Goal: Information Seeking & Learning: Check status

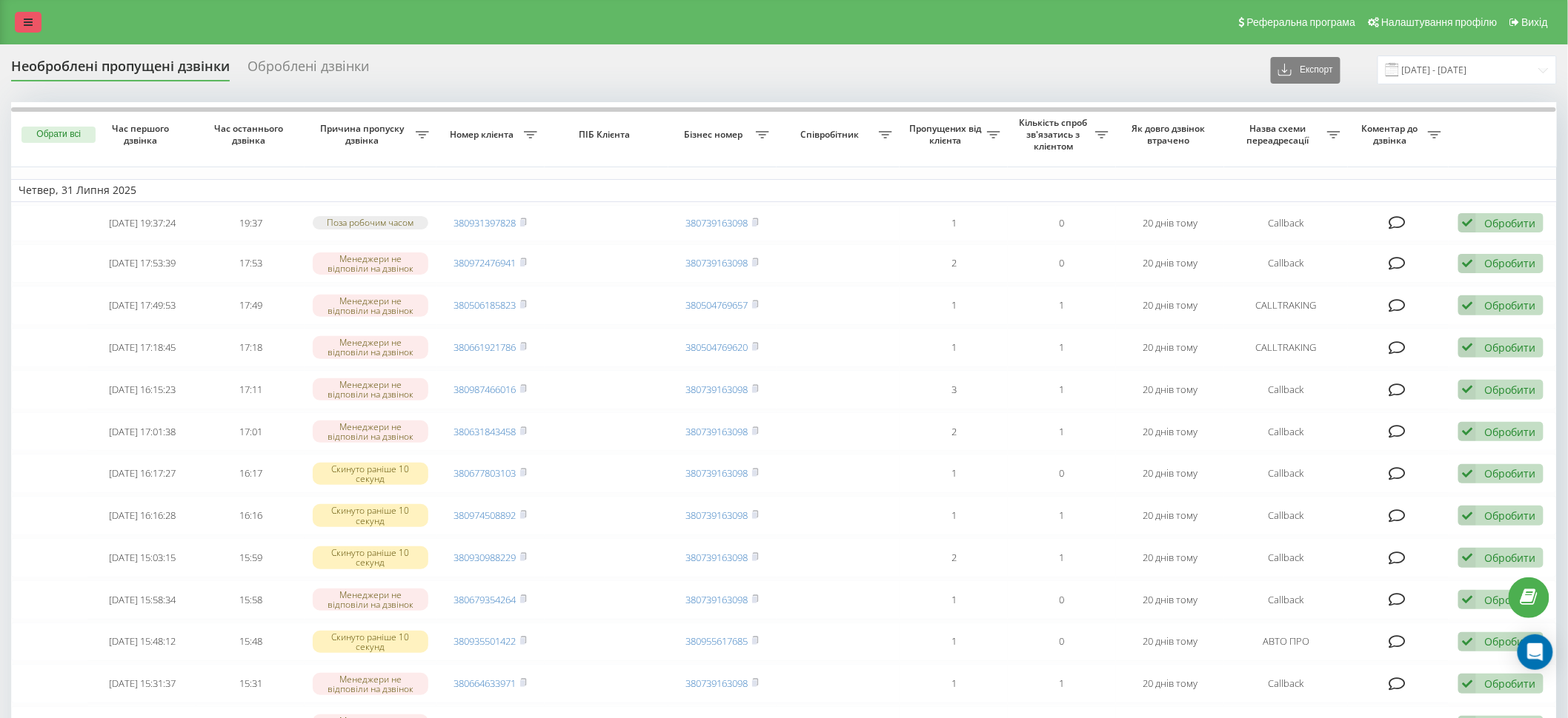
click at [33, 29] on link at bounding box center [27, 22] width 27 height 21
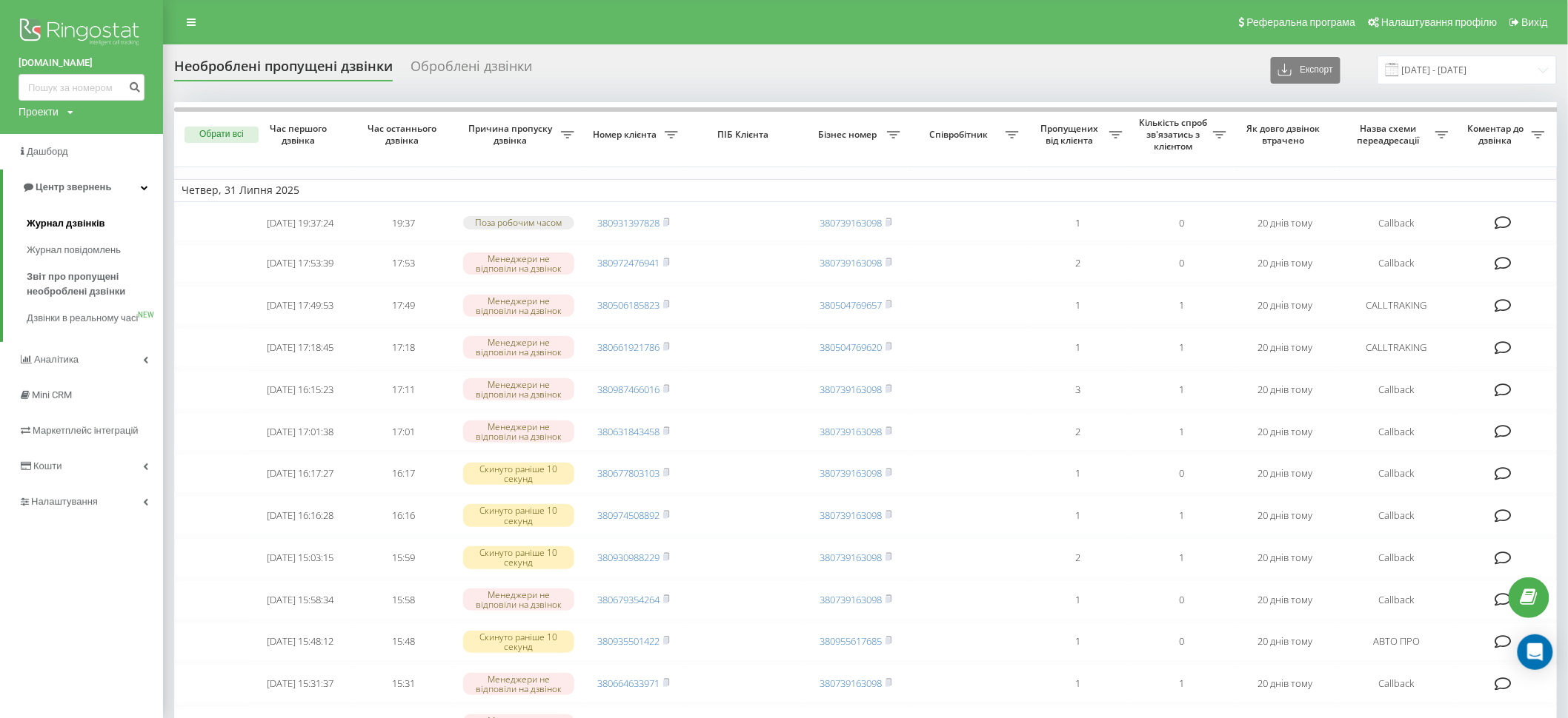
click at [94, 225] on span "Журнал дзвінків" at bounding box center [66, 223] width 78 height 14
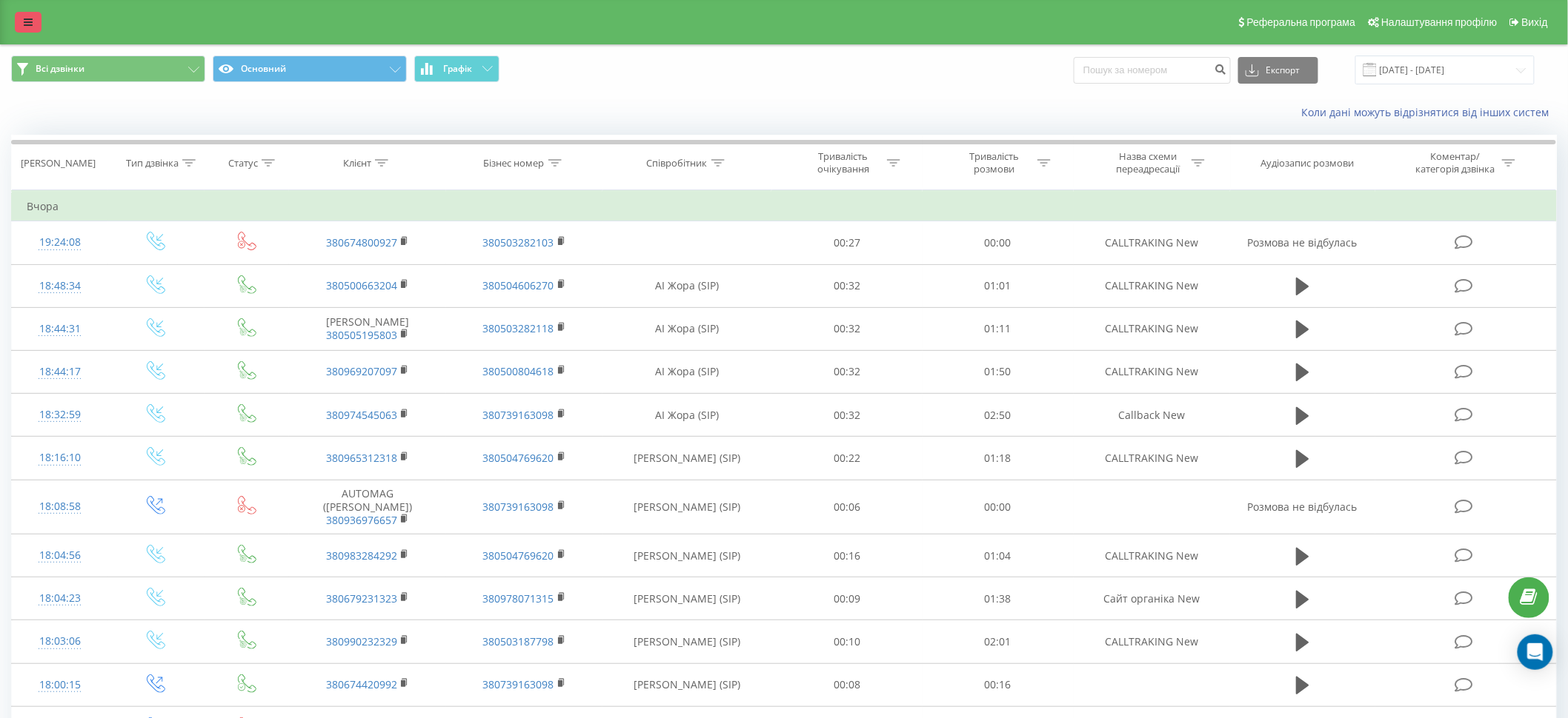
click at [30, 21] on icon at bounding box center [28, 22] width 9 height 11
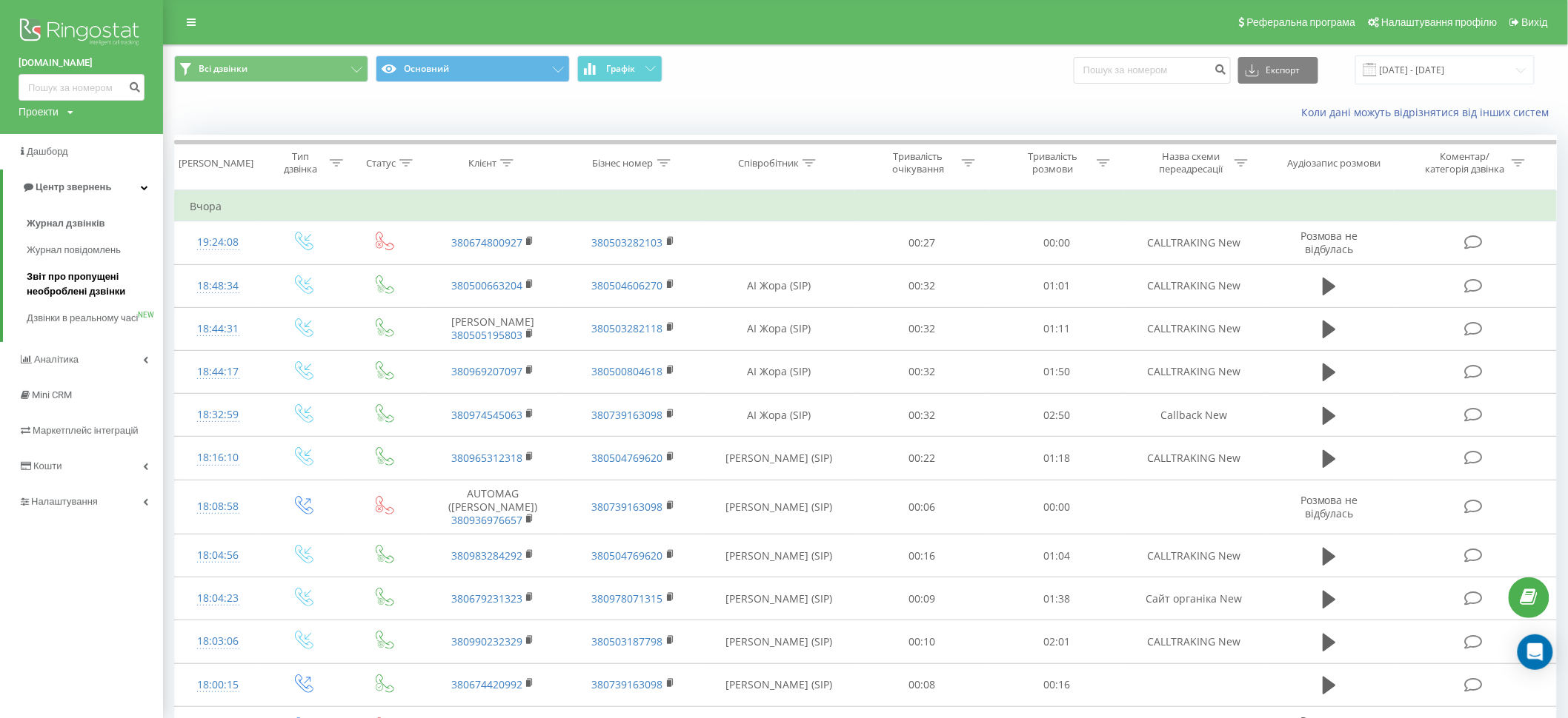
click at [90, 268] on link "Звіт про пропущені необроблені дзвінки" at bounding box center [94, 284] width 136 height 41
click at [72, 203] on link "Центр звернень" at bounding box center [83, 187] width 160 height 36
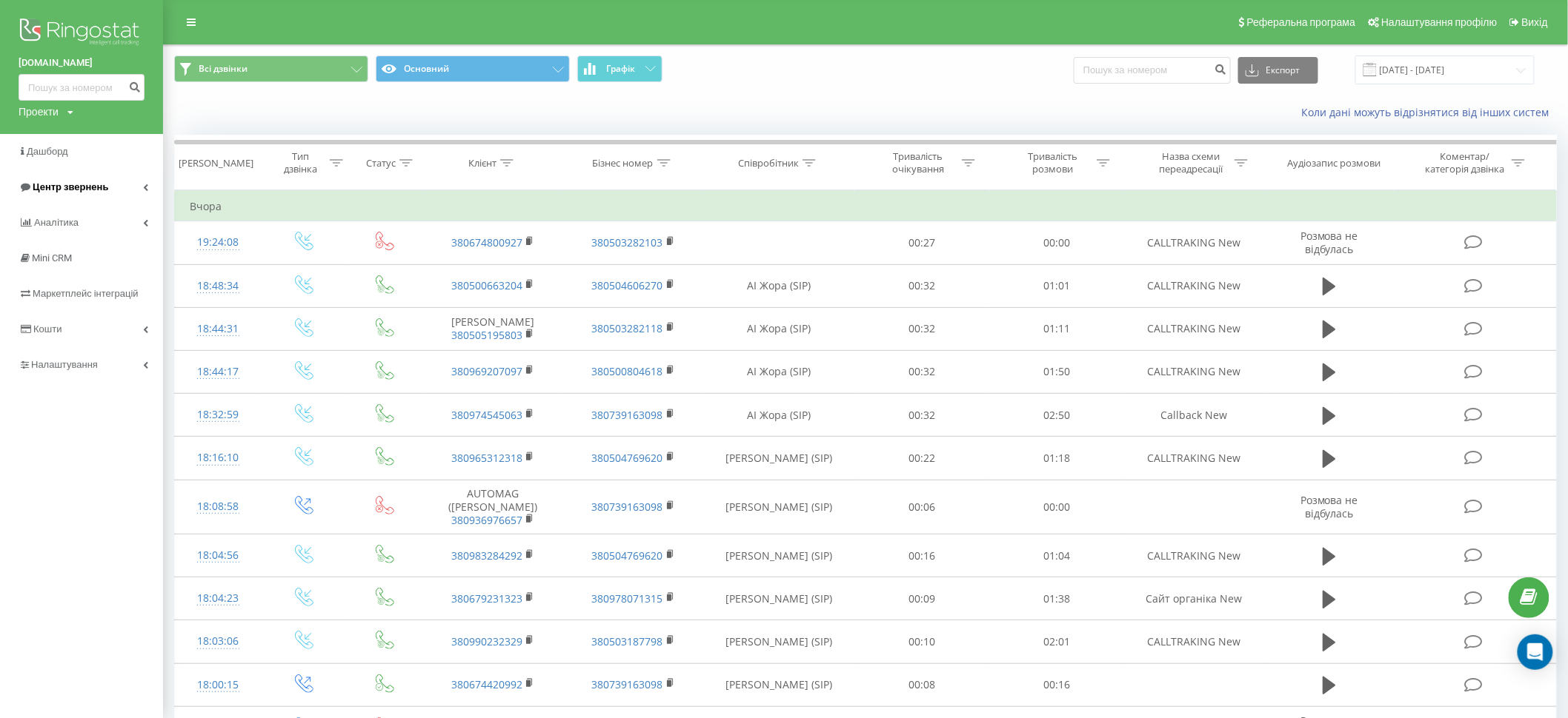
click at [72, 203] on link "Центр звернень" at bounding box center [82, 187] width 163 height 36
click at [72, 203] on link "Центр звернень" at bounding box center [83, 187] width 160 height 36
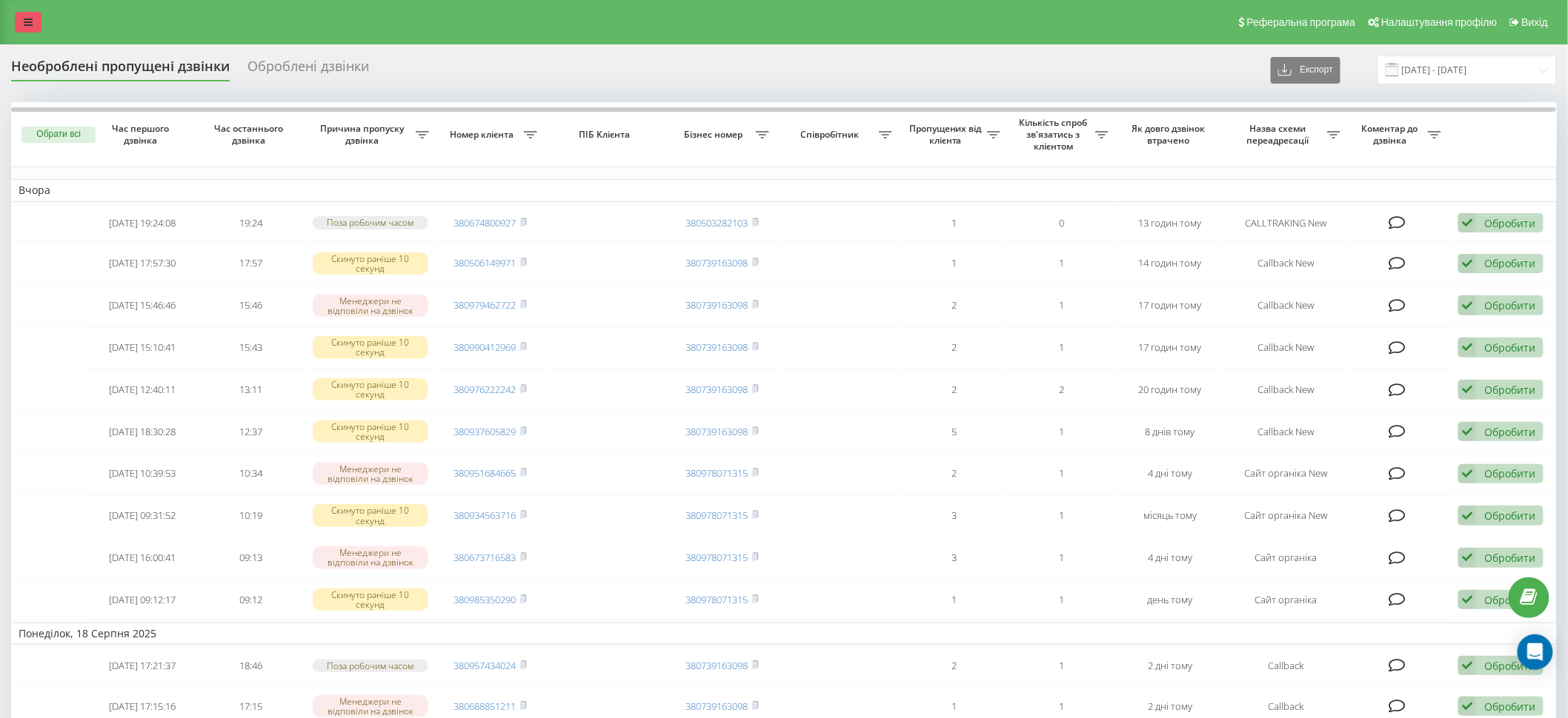
click at [31, 31] on link at bounding box center [27, 22] width 27 height 21
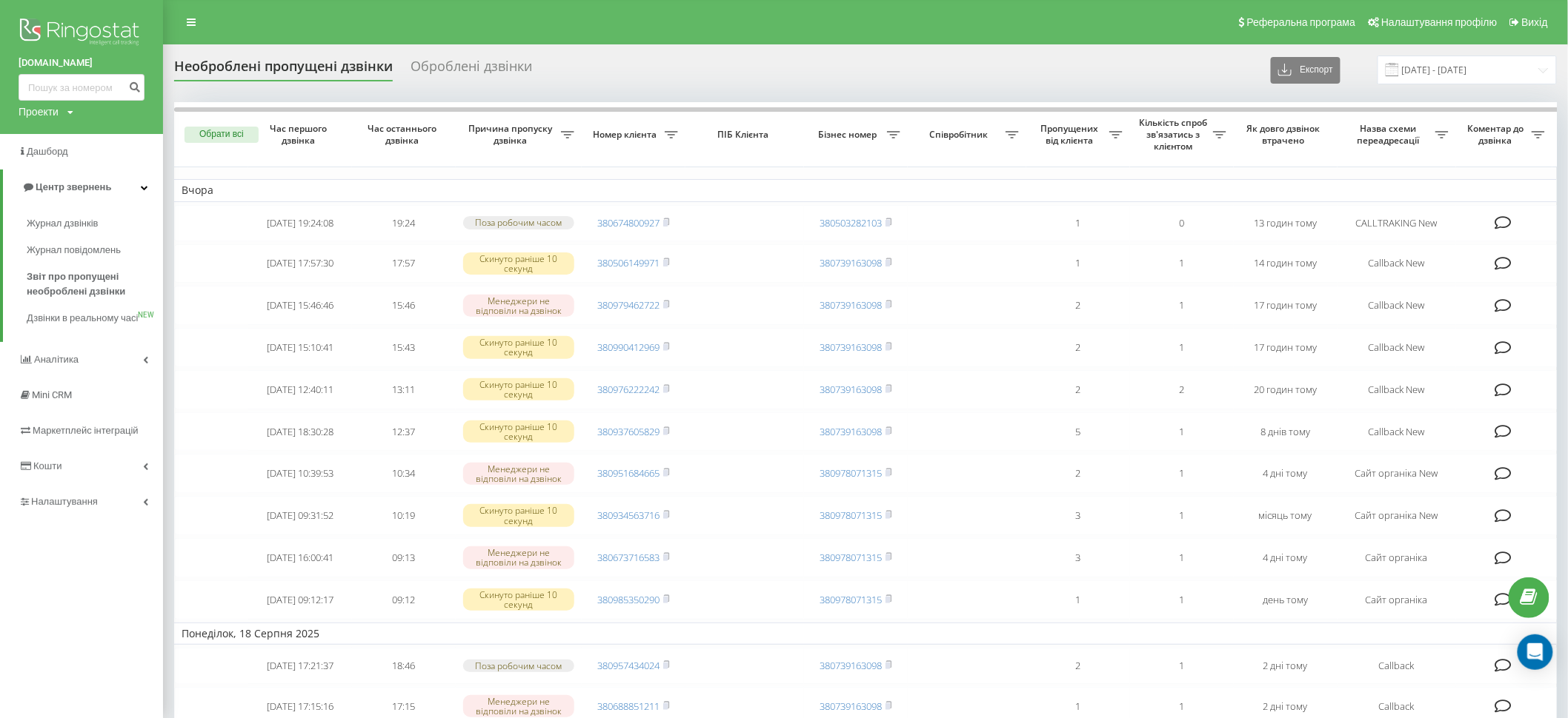
click at [776, 71] on div "Необроблені пропущені дзвінки Оброблені дзвінки Експорт .csv .xlsx 20.07.2025 -…" at bounding box center [866, 70] width 1383 height 29
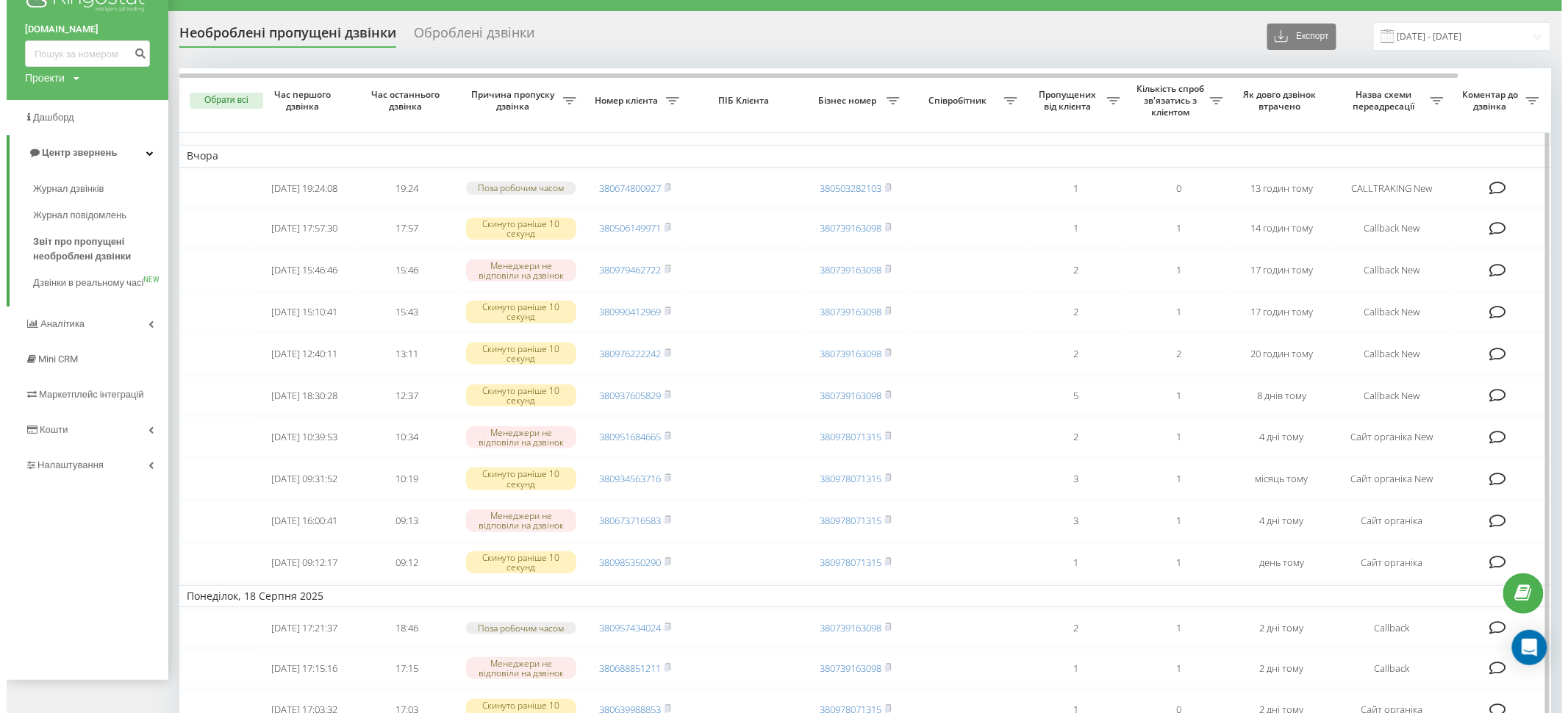
scroll to position [39, 0]
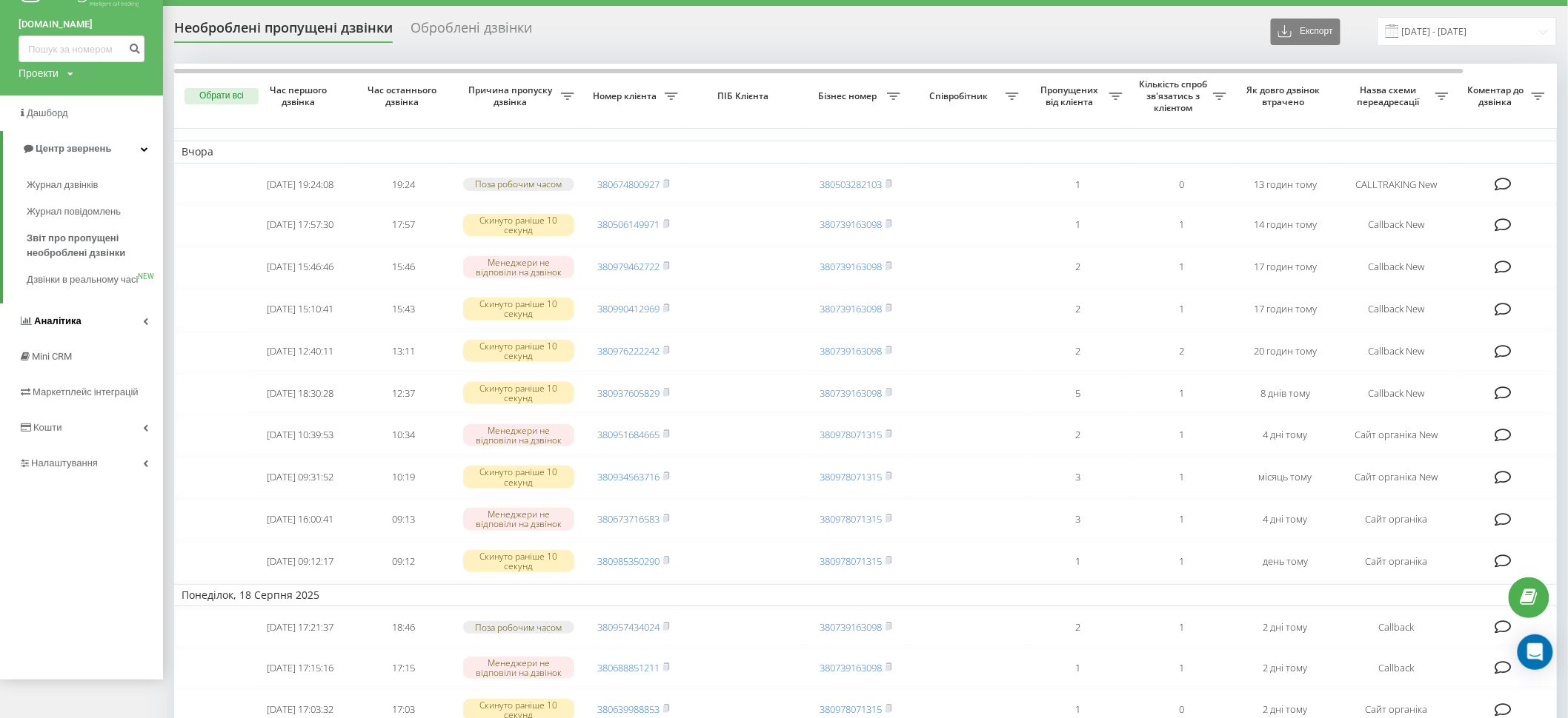
click at [114, 337] on link "Аналiтика" at bounding box center [82, 321] width 163 height 36
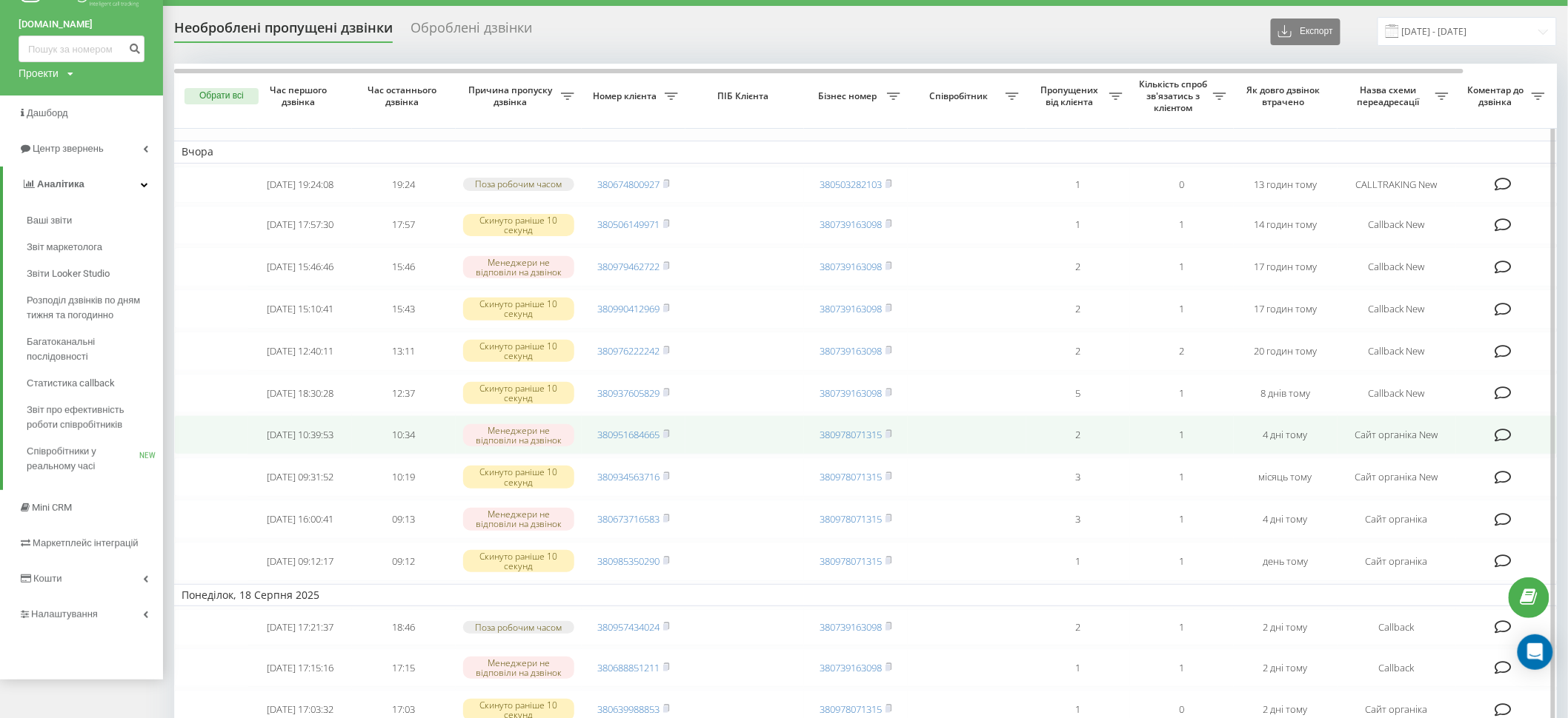
click at [424, 455] on td "10:34" at bounding box center [404, 436] width 104 height 40
click at [348, 455] on td "2025-08-16 10:39:53" at bounding box center [300, 436] width 104 height 40
click at [300, 455] on td "2025-08-16 10:39:53" at bounding box center [300, 436] width 104 height 40
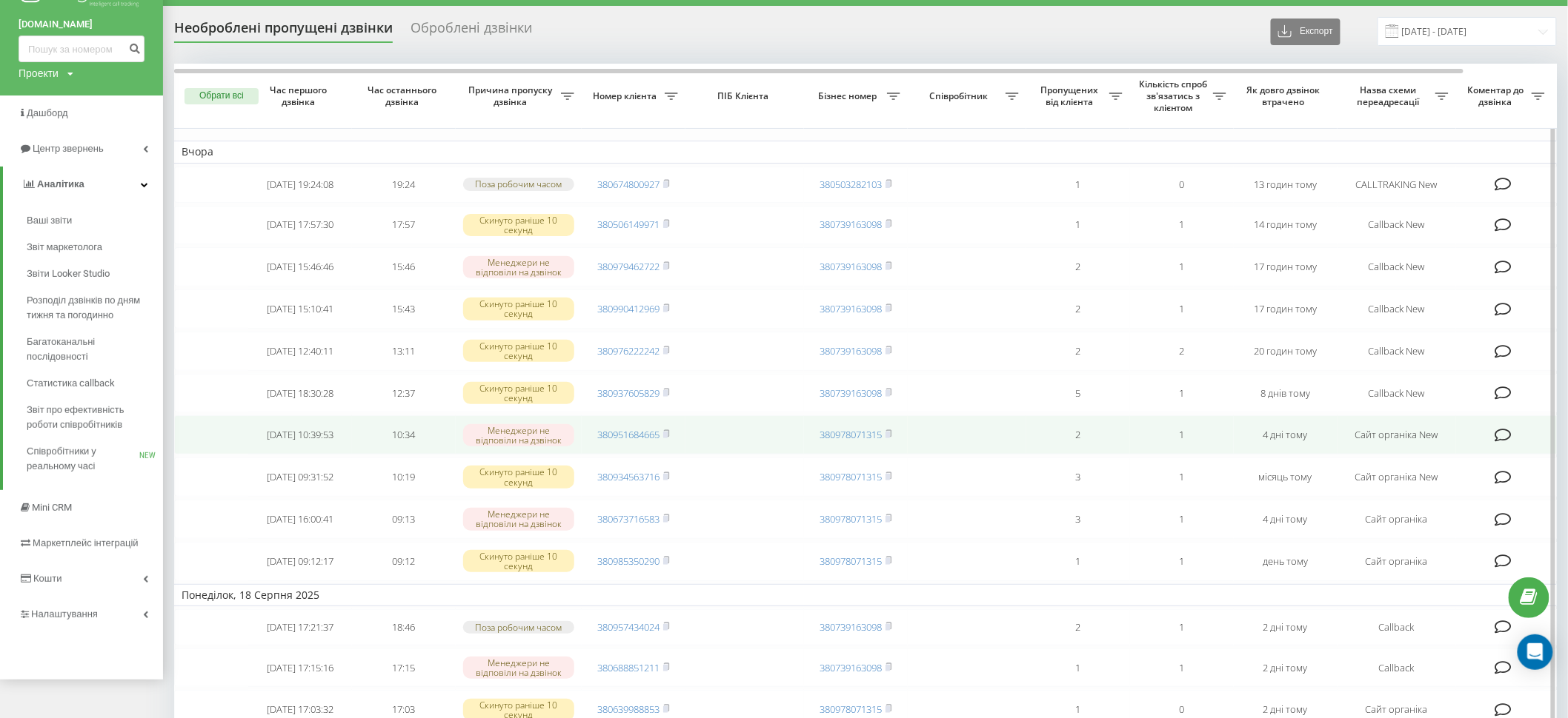
click at [336, 452] on td "2025-08-16 10:39:53" at bounding box center [300, 436] width 104 height 40
click at [1503, 443] on icon at bounding box center [1503, 435] width 17 height 14
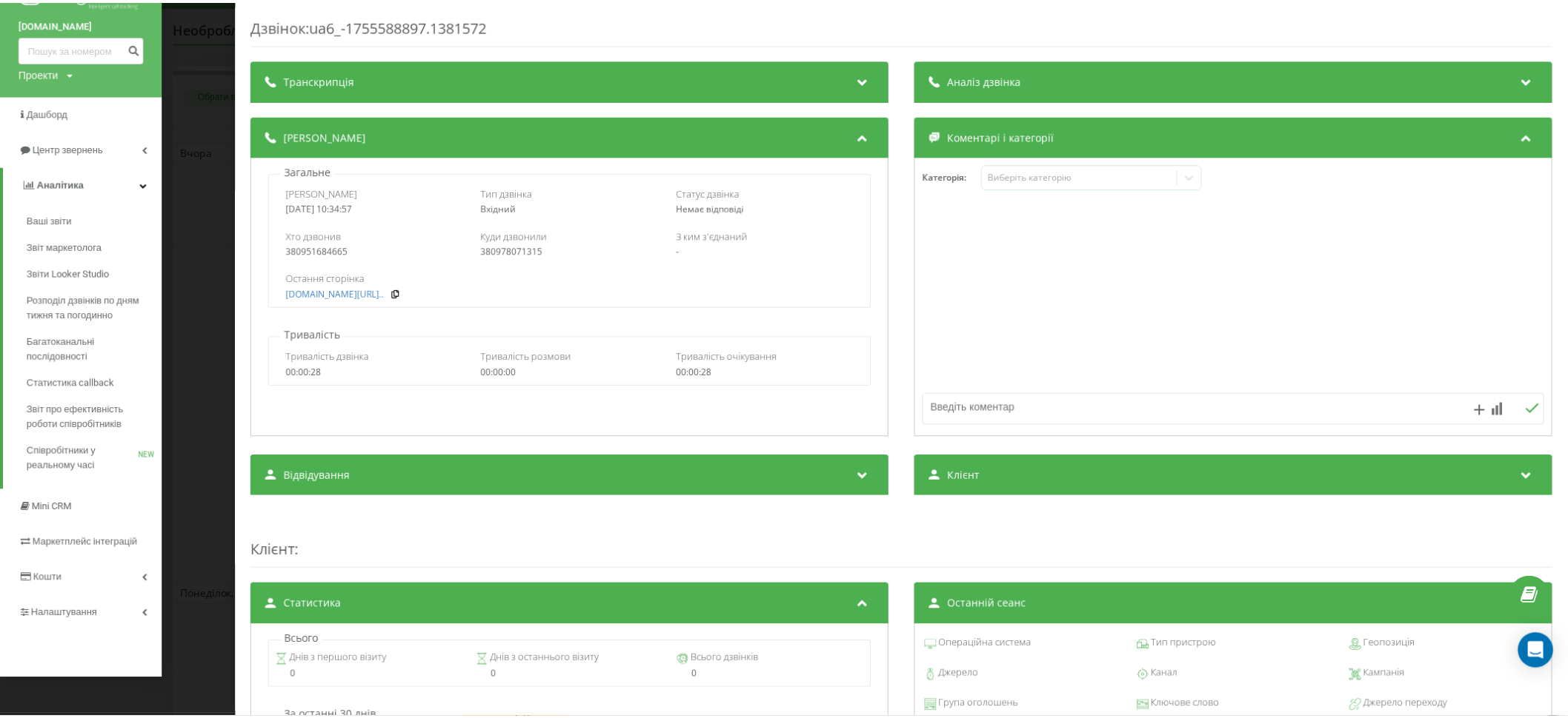
scroll to position [8, 0]
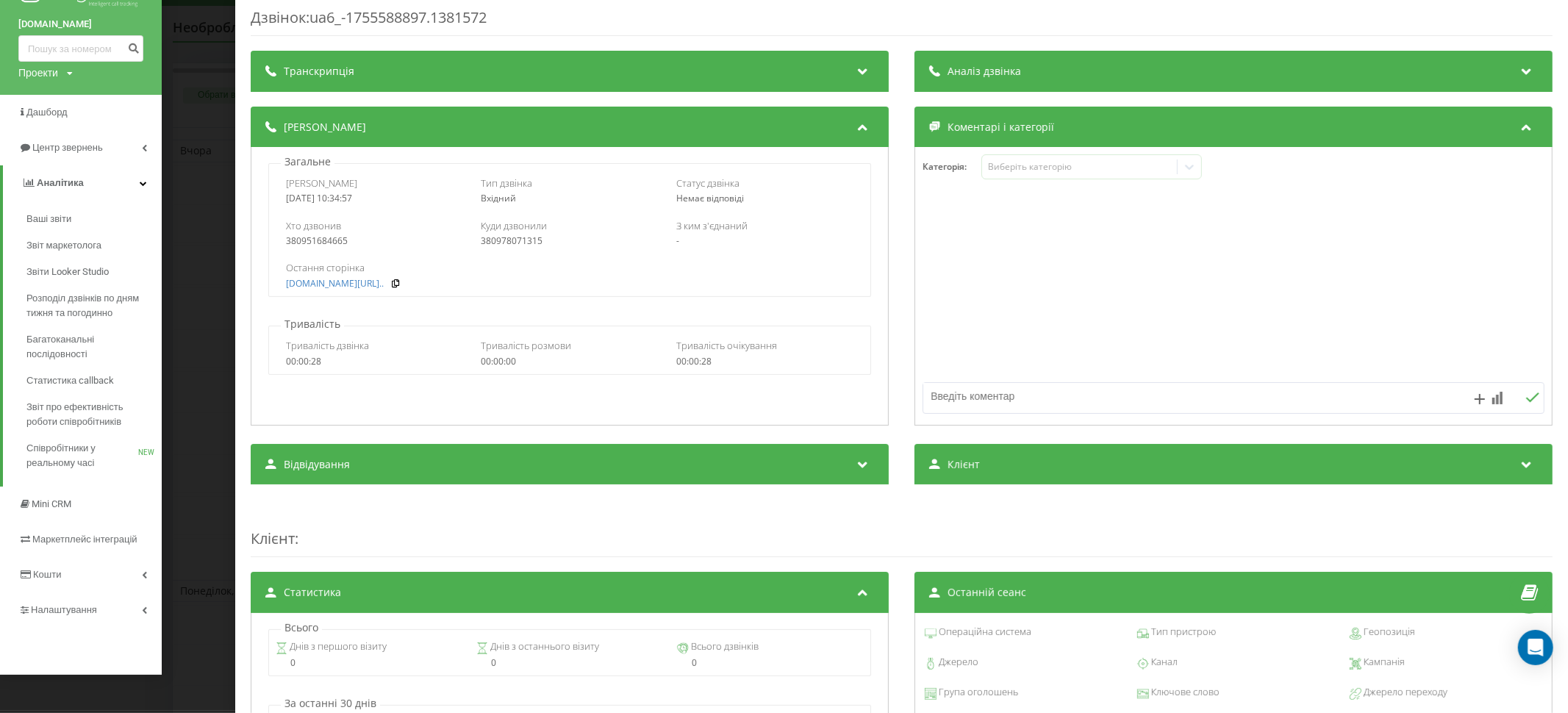
click at [212, 70] on div "Дзвінок : ua6_-1755588897.1381572 Транскрипція Для AI-аналізу майбутніх дзвінкі…" at bounding box center [784, 356] width 1568 height 713
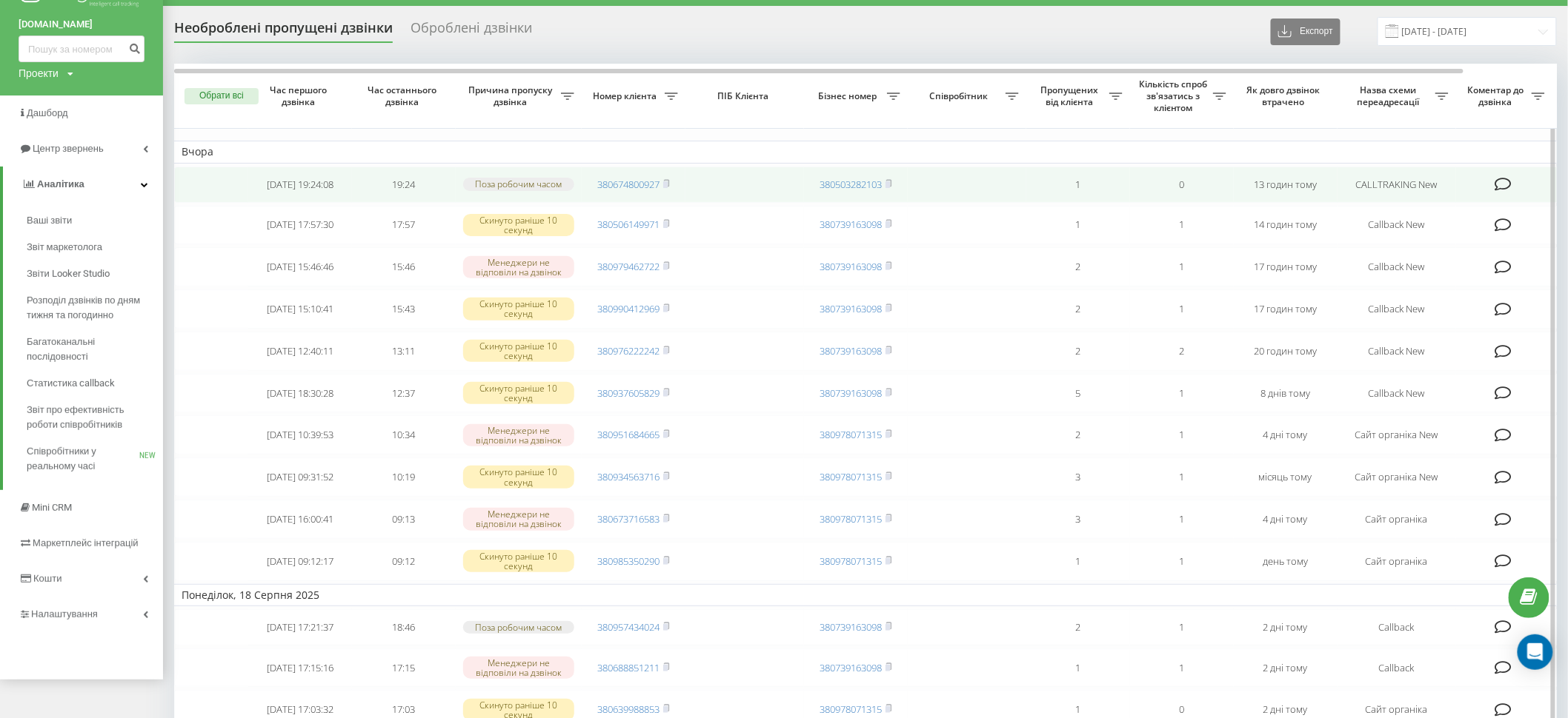
click at [1496, 192] on icon at bounding box center [1503, 183] width 17 height 14
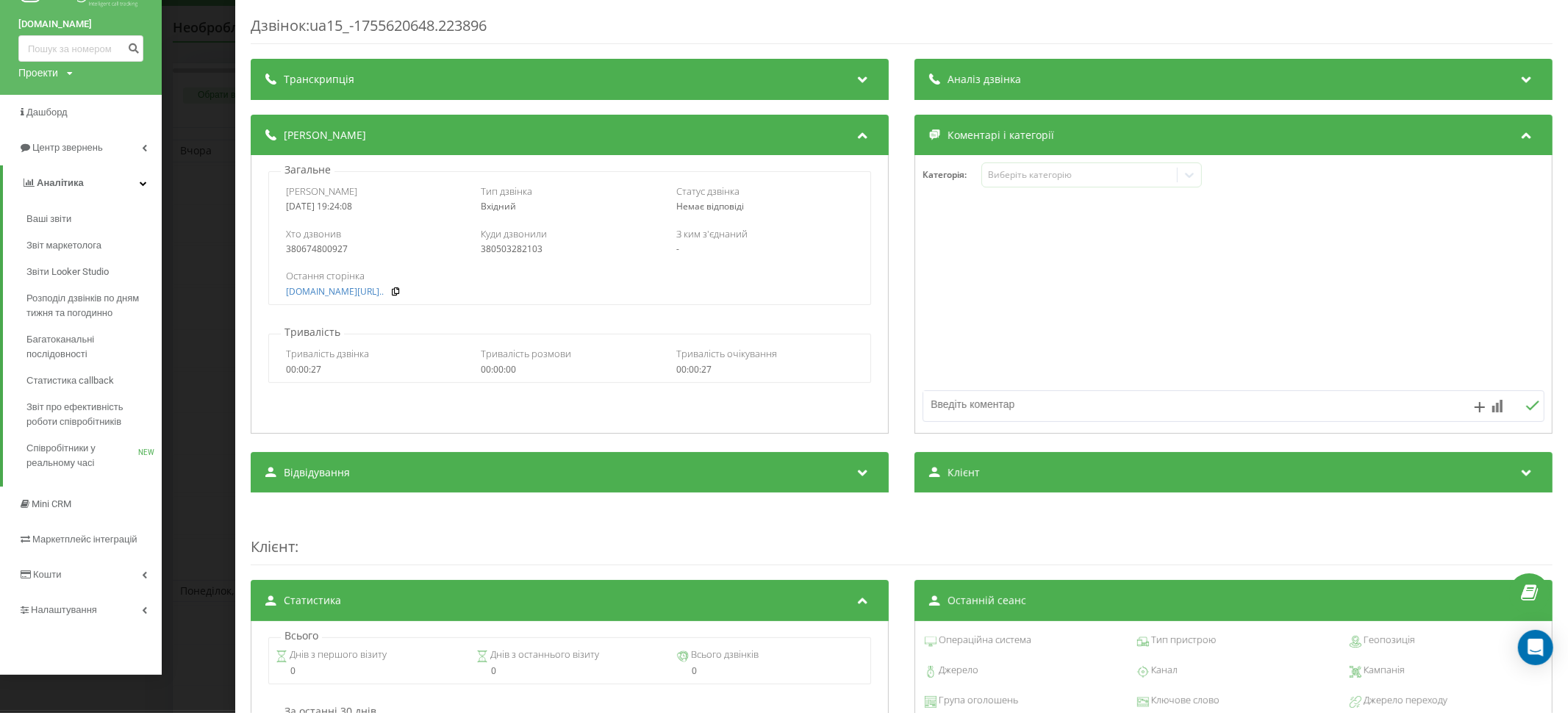
click at [1545, 10] on div "Дзвінок : ua15_-1755620648.223896 Транскрипція Для AI-аналізу майбутніх дзвінкі…" at bounding box center [901, 356] width 1333 height 713
click at [198, 70] on div "Дзвінок : ua15_-1755620648.223896 Транскрипція Для AI-аналізу майбутніх дзвінкі…" at bounding box center [784, 356] width 1568 height 713
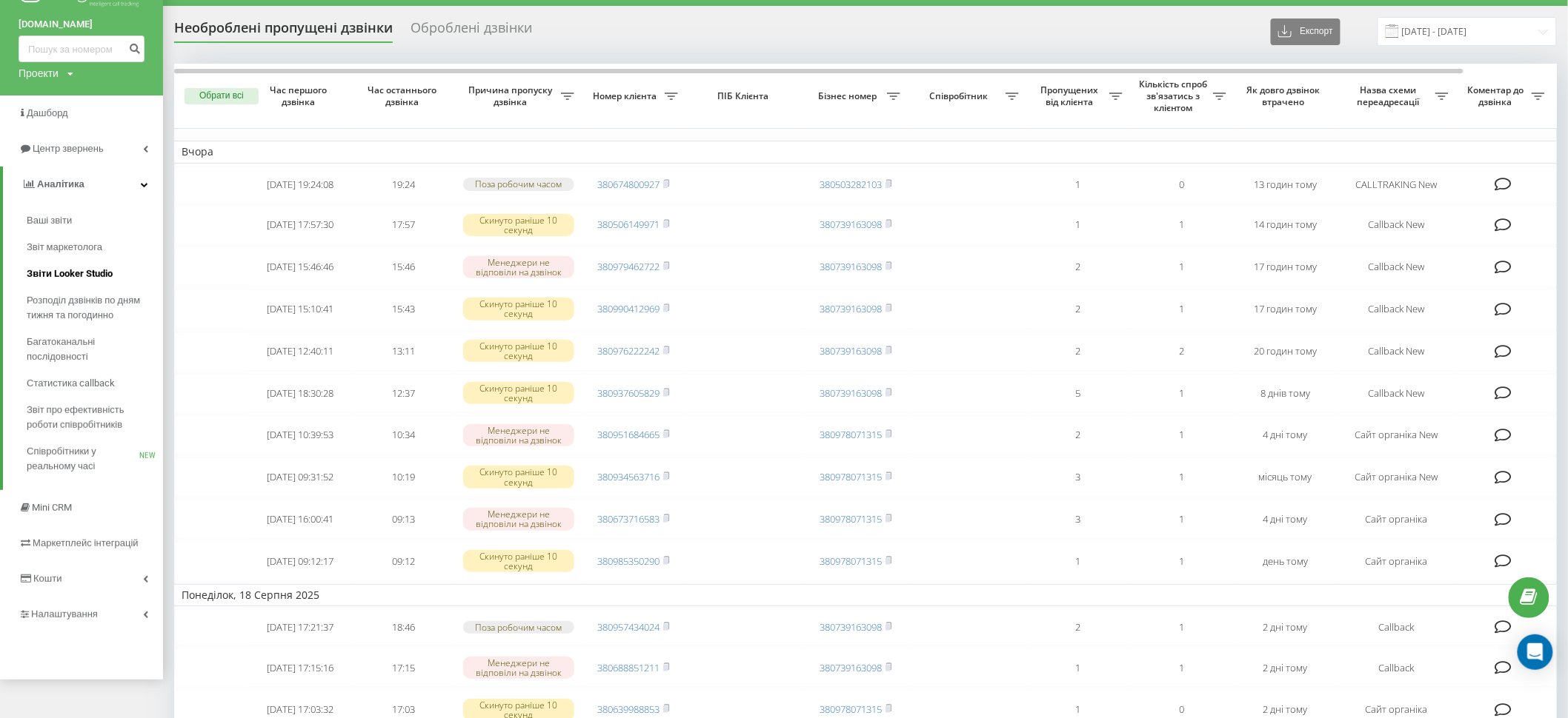
click at [106, 282] on link "Звіти Looker Studio" at bounding box center [94, 273] width 136 height 27
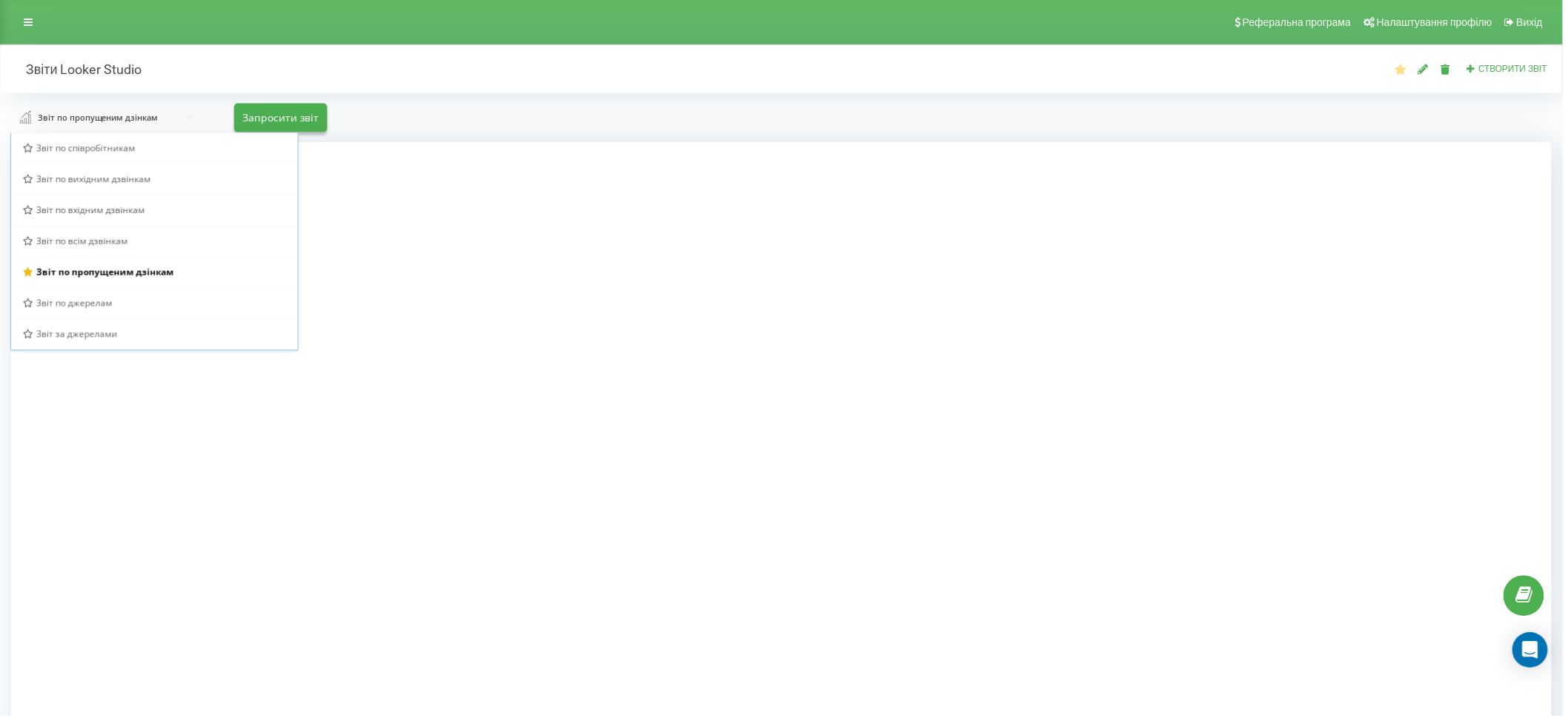
click at [162, 155] on div "Звіт по співробітникам" at bounding box center [155, 148] width 264 height 13
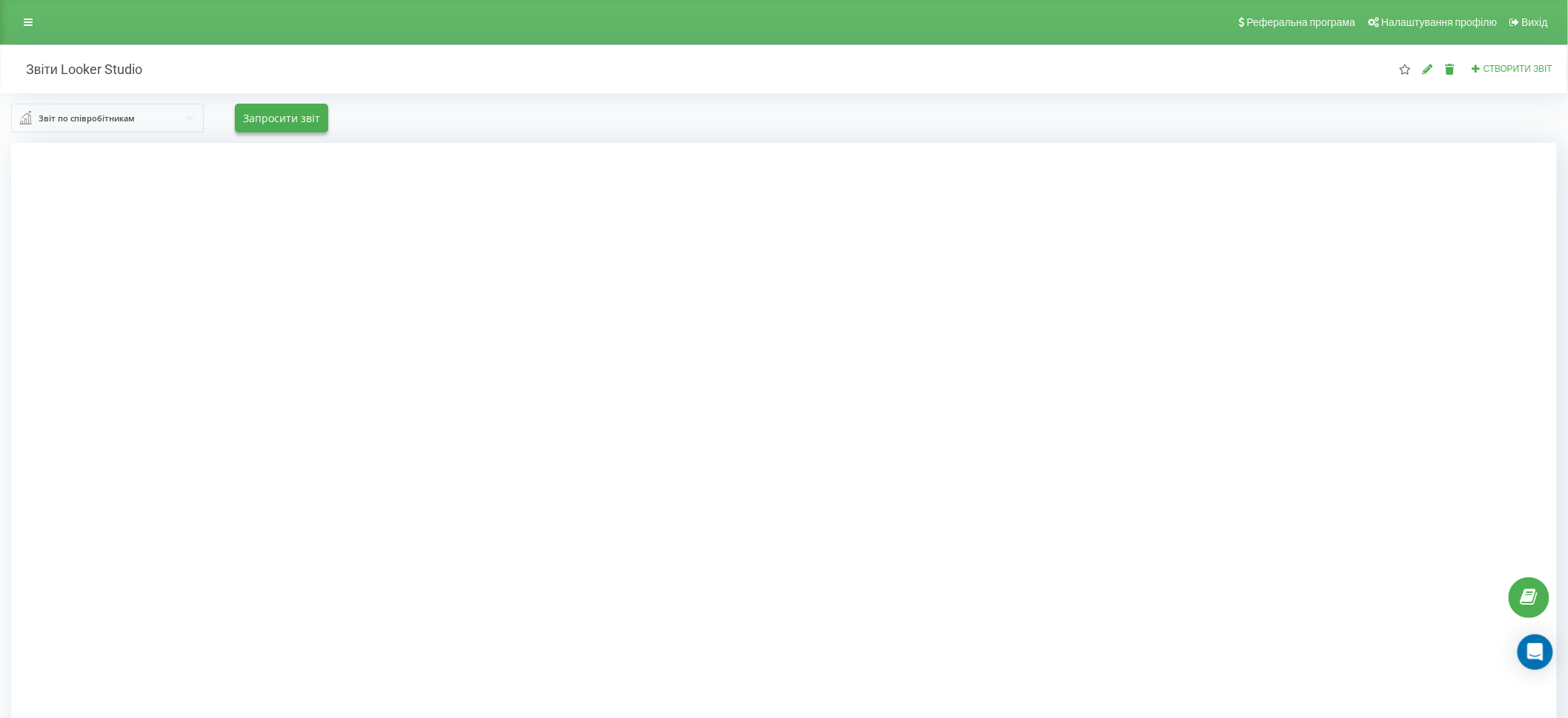
click at [328, 124] on div "Звіт по співробітникам Звіт по співробітникам Звіт по вихідним дзвінкам Звіт по…" at bounding box center [784, 118] width 1546 height 29
click at [314, 123] on button "Запросити звіт" at bounding box center [281, 118] width 94 height 29
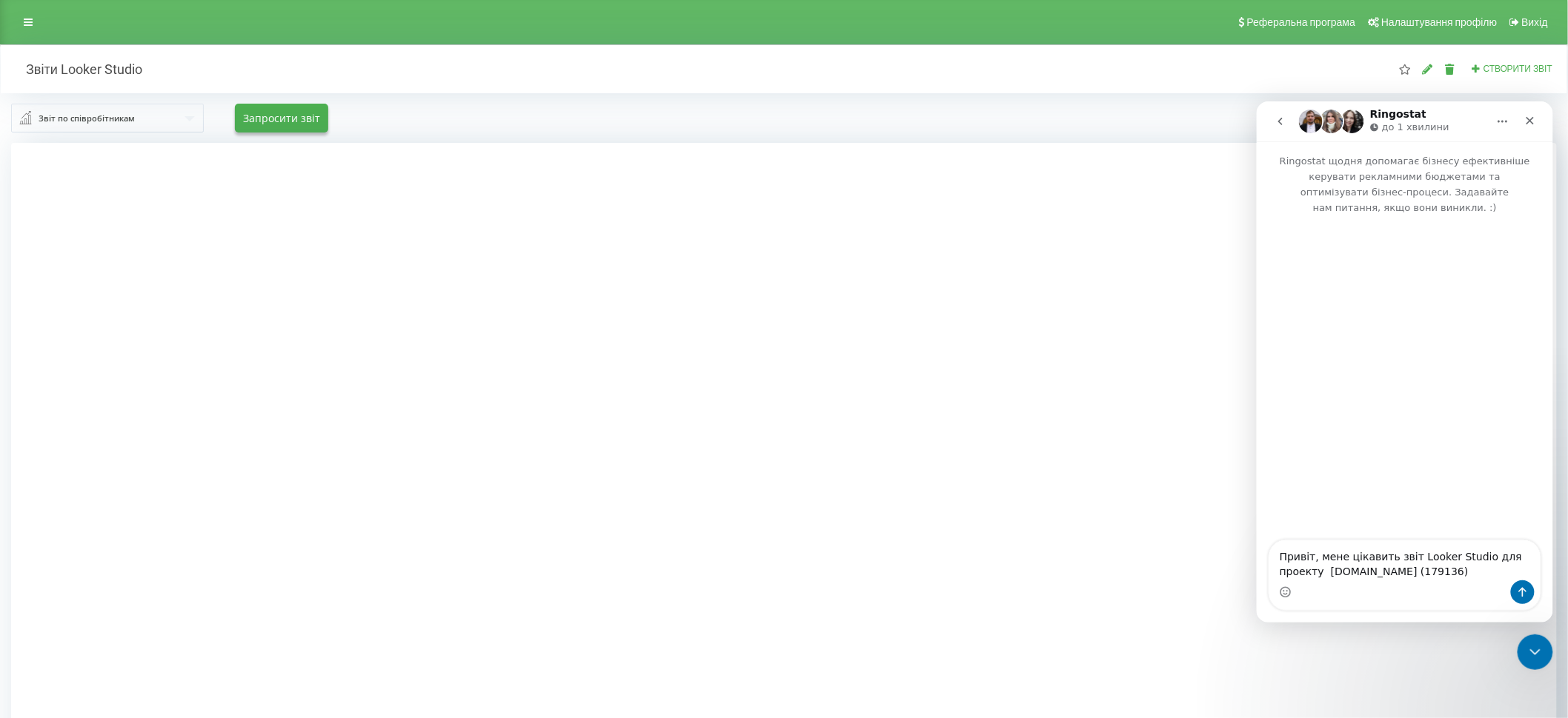
click at [1284, 115] on icon "go back" at bounding box center [1280, 121] width 12 height 12
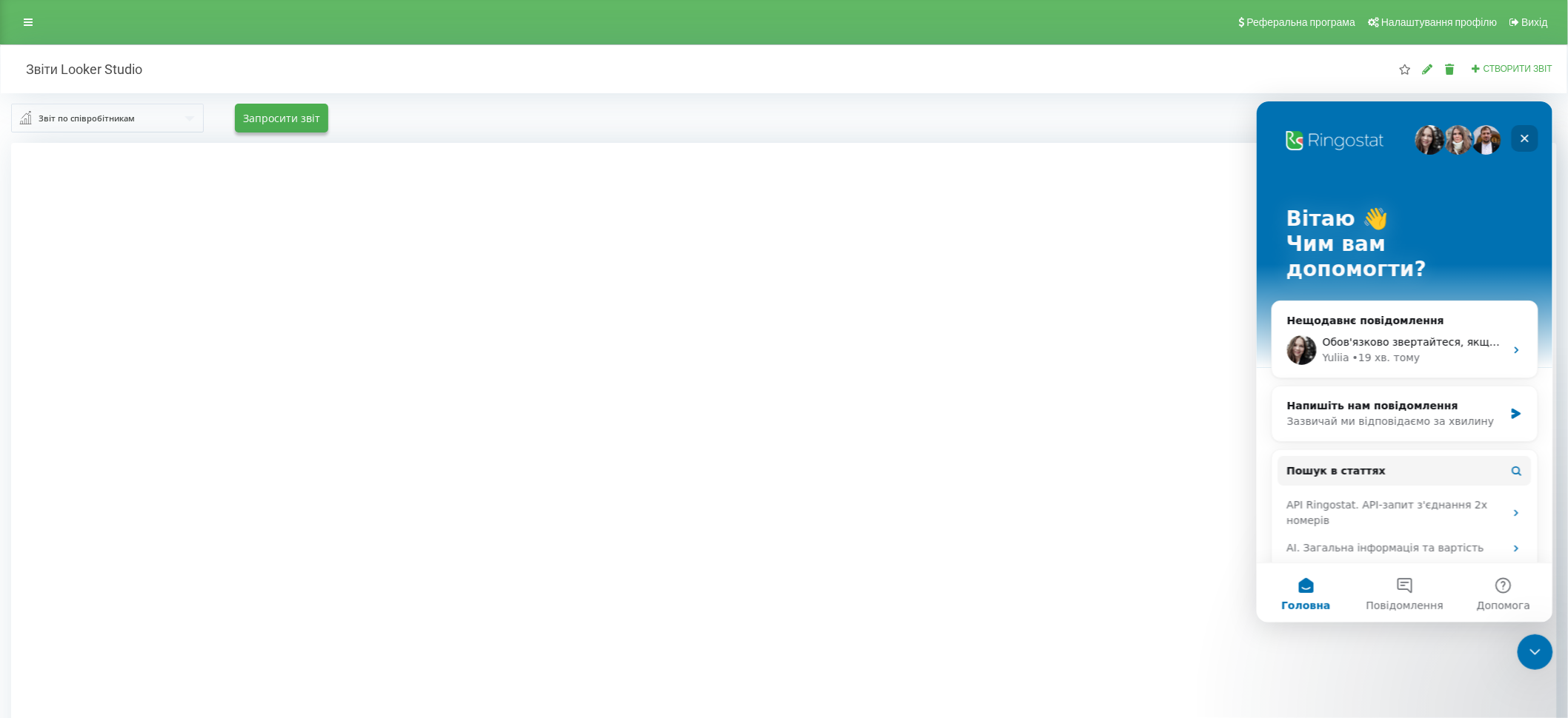
click at [1521, 135] on icon "Закрити" at bounding box center [1525, 138] width 8 height 8
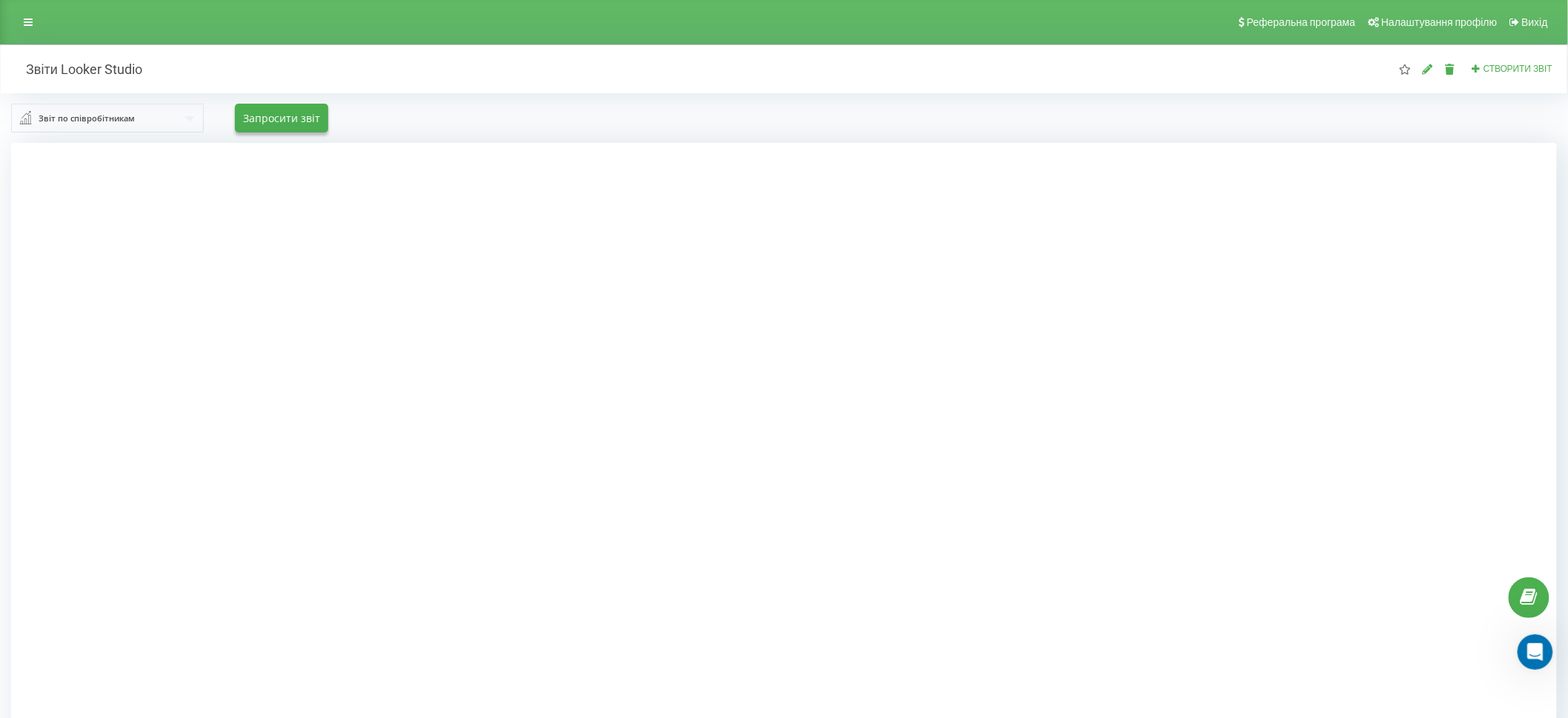
scroll to position [153, 0]
